Goal: Task Accomplishment & Management: Manage account settings

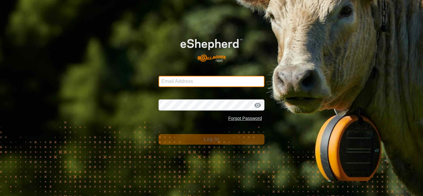
click at [200, 80] on input "Email Address" at bounding box center [212, 81] width 106 height 11
type input "[EMAIL_ADDRESS][DOMAIN_NAME]"
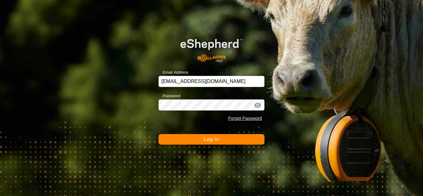
click at [210, 140] on span "Log In" at bounding box center [211, 139] width 15 height 5
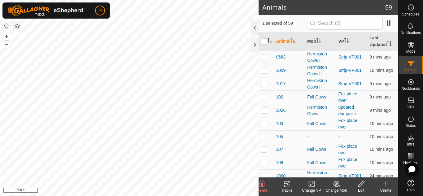
click at [286, 183] on icon at bounding box center [286, 183] width 7 height 7
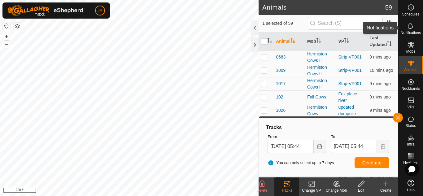
click at [410, 24] on icon at bounding box center [410, 25] width 7 height 7
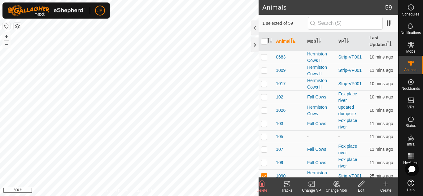
click at [289, 184] on icon at bounding box center [286, 183] width 7 height 7
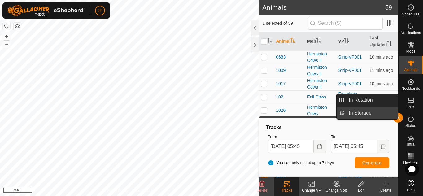
click at [398, 117] on link "In Storage" at bounding box center [371, 113] width 53 height 12
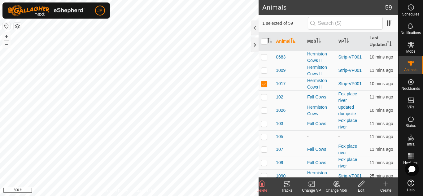
click at [287, 184] on icon at bounding box center [287, 184] width 6 height 5
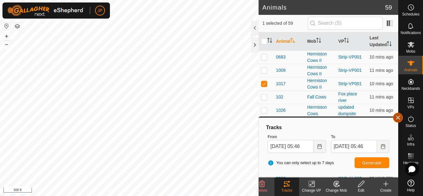
click at [399, 118] on button "button" at bounding box center [398, 118] width 10 height 10
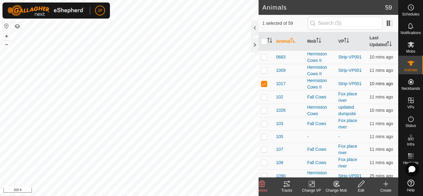
click at [264, 83] on p-checkbox at bounding box center [264, 83] width 6 height 5
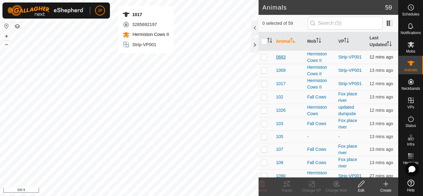
checkbox input "true"
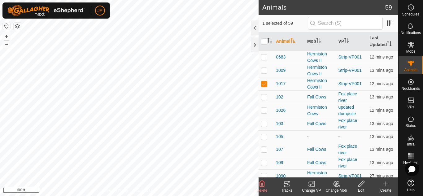
click at [286, 184] on icon at bounding box center [286, 183] width 7 height 7
